Goal: Task Accomplishment & Management: Manage account settings

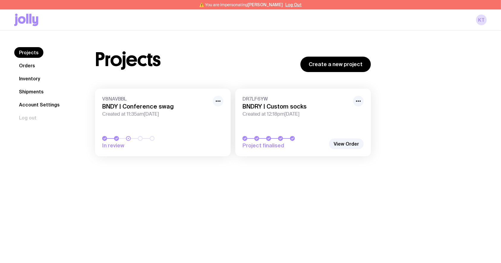
click at [219, 99] on icon "button" at bounding box center [217, 101] width 7 height 7
click at [197, 115] on button "Rename" at bounding box center [204, 114] width 29 height 6
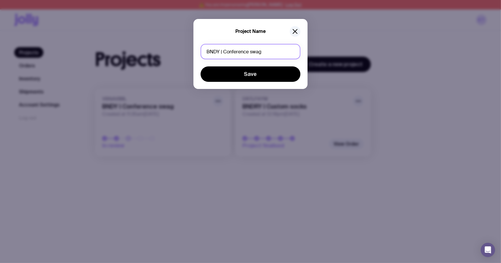
drag, startPoint x: 273, startPoint y: 56, endPoint x: 224, endPoint y: 56, distance: 48.7
click at [224, 56] on input "BNDY | Conference swag" at bounding box center [250, 51] width 100 height 15
type input "BNDY | Banners"
click at [239, 66] on form "BNDY | Banners Save" at bounding box center [250, 63] width 100 height 38
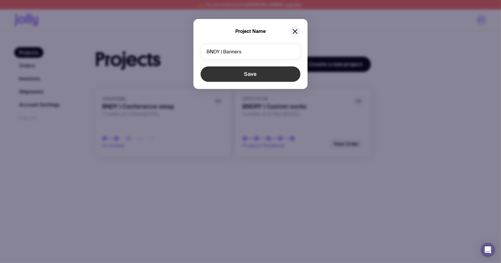
click at [244, 73] on button "Save" at bounding box center [250, 74] width 100 height 15
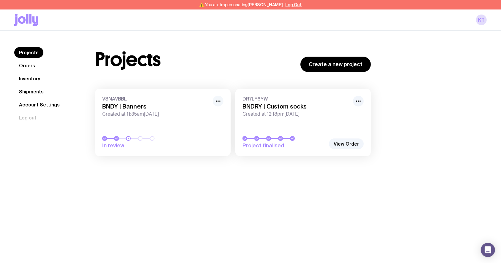
click at [218, 101] on circle "button" at bounding box center [217, 101] width 1 height 1
click at [198, 115] on button "Rename" at bounding box center [204, 114] width 29 height 6
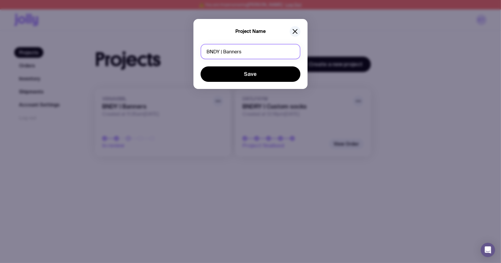
drag, startPoint x: 216, startPoint y: 51, endPoint x: 235, endPoint y: 63, distance: 22.2
click at [216, 51] on input "BNDY | Banners" at bounding box center [250, 51] width 100 height 15
type input "BNDRY | Banners"
click at [250, 66] on form "BNDRY | Banners Save" at bounding box center [250, 63] width 100 height 38
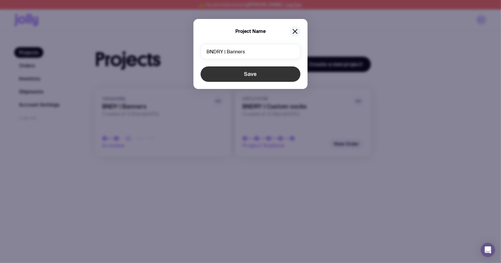
click at [251, 74] on button "Save" at bounding box center [250, 74] width 100 height 15
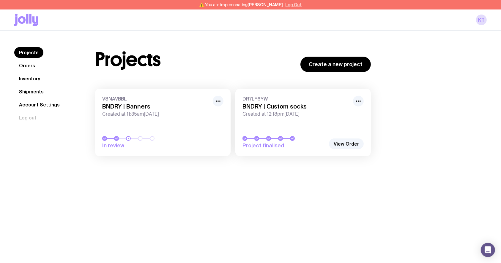
click at [290, 4] on button "Log Out" at bounding box center [293, 4] width 16 height 5
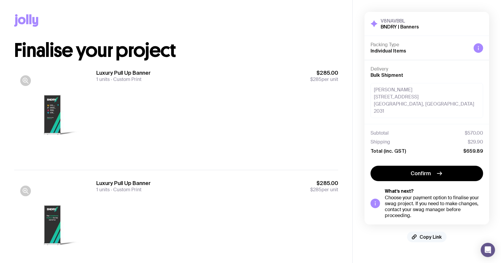
click at [417, 232] on button "Copy Link" at bounding box center [426, 237] width 39 height 11
click at [279, 100] on div "Luxury Pull Up Banner 1 units Custom Print $285.00 $285 per unit" at bounding box center [217, 114] width 242 height 91
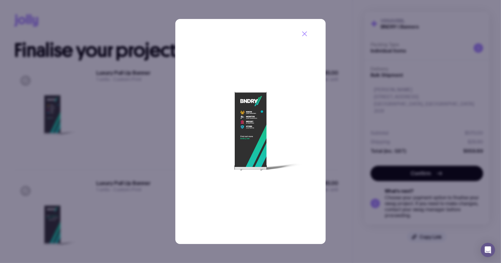
click at [101, 107] on div at bounding box center [250, 131] width 501 height 263
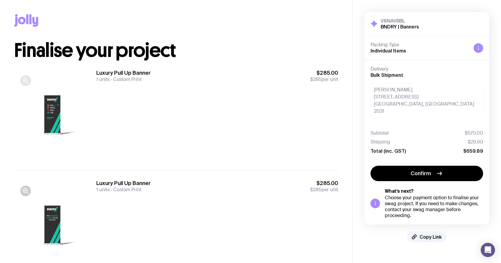
click at [22, 78] on icon "button" at bounding box center [25, 80] width 7 height 7
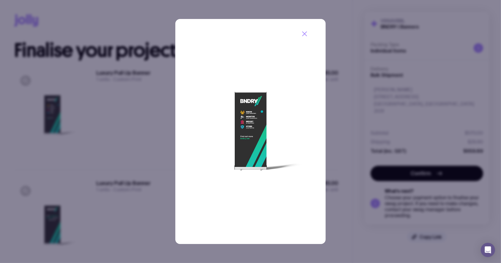
click at [86, 79] on div at bounding box center [250, 131] width 501 height 263
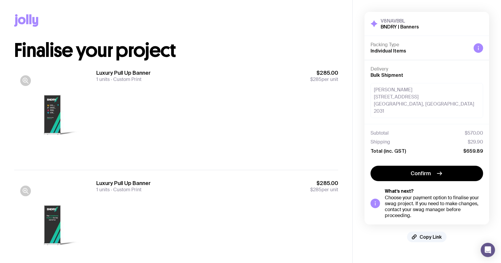
click at [29, 76] on div at bounding box center [25, 80] width 11 height 11
click at [28, 82] on icon "button" at bounding box center [25, 80] width 7 height 7
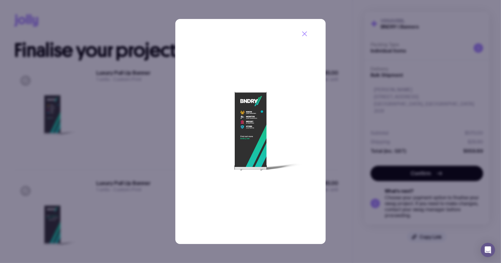
click at [97, 78] on div at bounding box center [250, 131] width 501 height 263
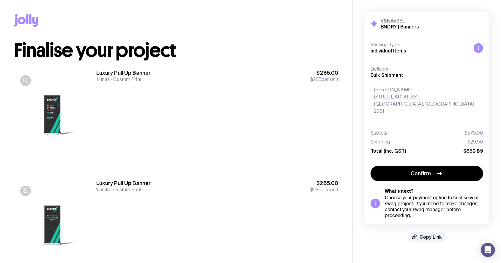
click at [59, 106] on div at bounding box center [52, 114] width 76 height 91
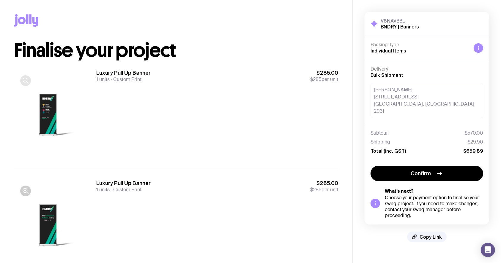
click at [23, 83] on icon "button" at bounding box center [25, 80] width 7 height 7
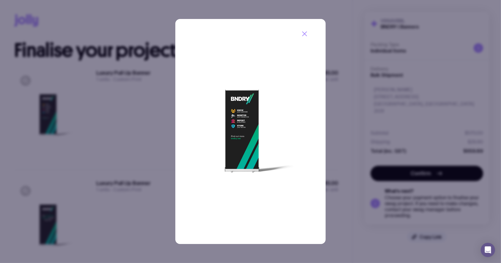
click at [98, 85] on div at bounding box center [250, 131] width 501 height 263
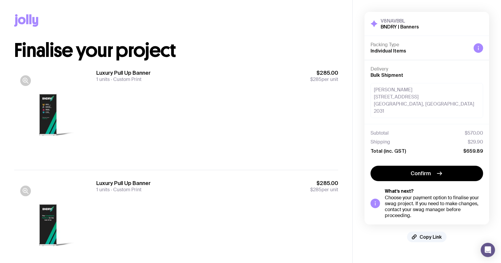
click at [21, 187] on div at bounding box center [25, 191] width 11 height 11
click at [27, 191] on icon "button" at bounding box center [25, 191] width 7 height 7
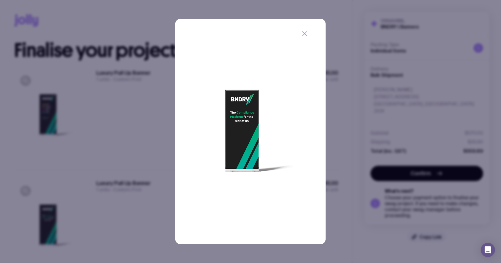
click at [110, 123] on div at bounding box center [250, 131] width 501 height 263
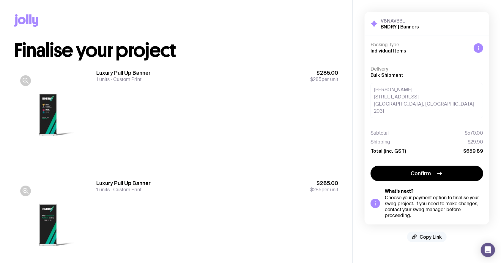
click at [432, 234] on span "Copy Link" at bounding box center [430, 237] width 22 height 6
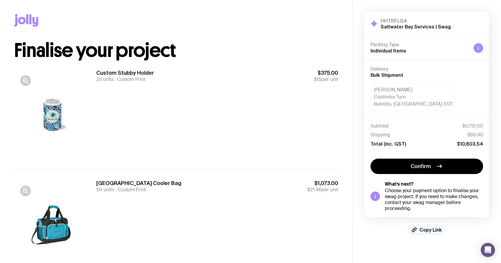
click at [440, 229] on span "Copy Link" at bounding box center [430, 230] width 22 height 6
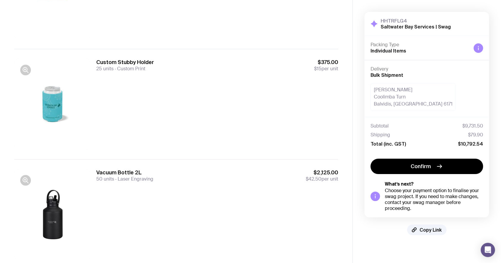
scroll to position [1797, 0]
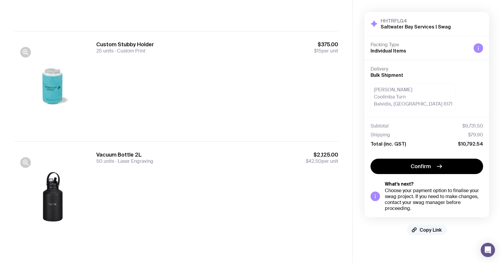
click at [424, 229] on span "Copy Link" at bounding box center [430, 230] width 22 height 6
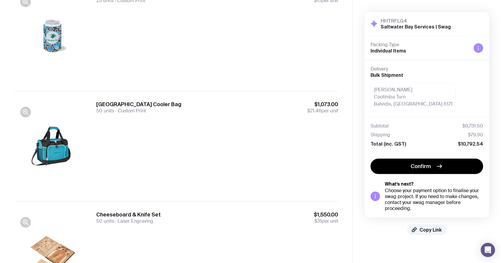
scroll to position [119, 0]
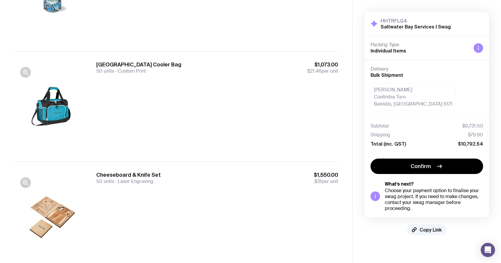
click at [216, 138] on div "Antarctica Cooler Bag 50 units Custom Print $1,073.00 $21.46 per unit" at bounding box center [217, 106] width 242 height 91
